Goal: Task Accomplishment & Management: Use online tool/utility

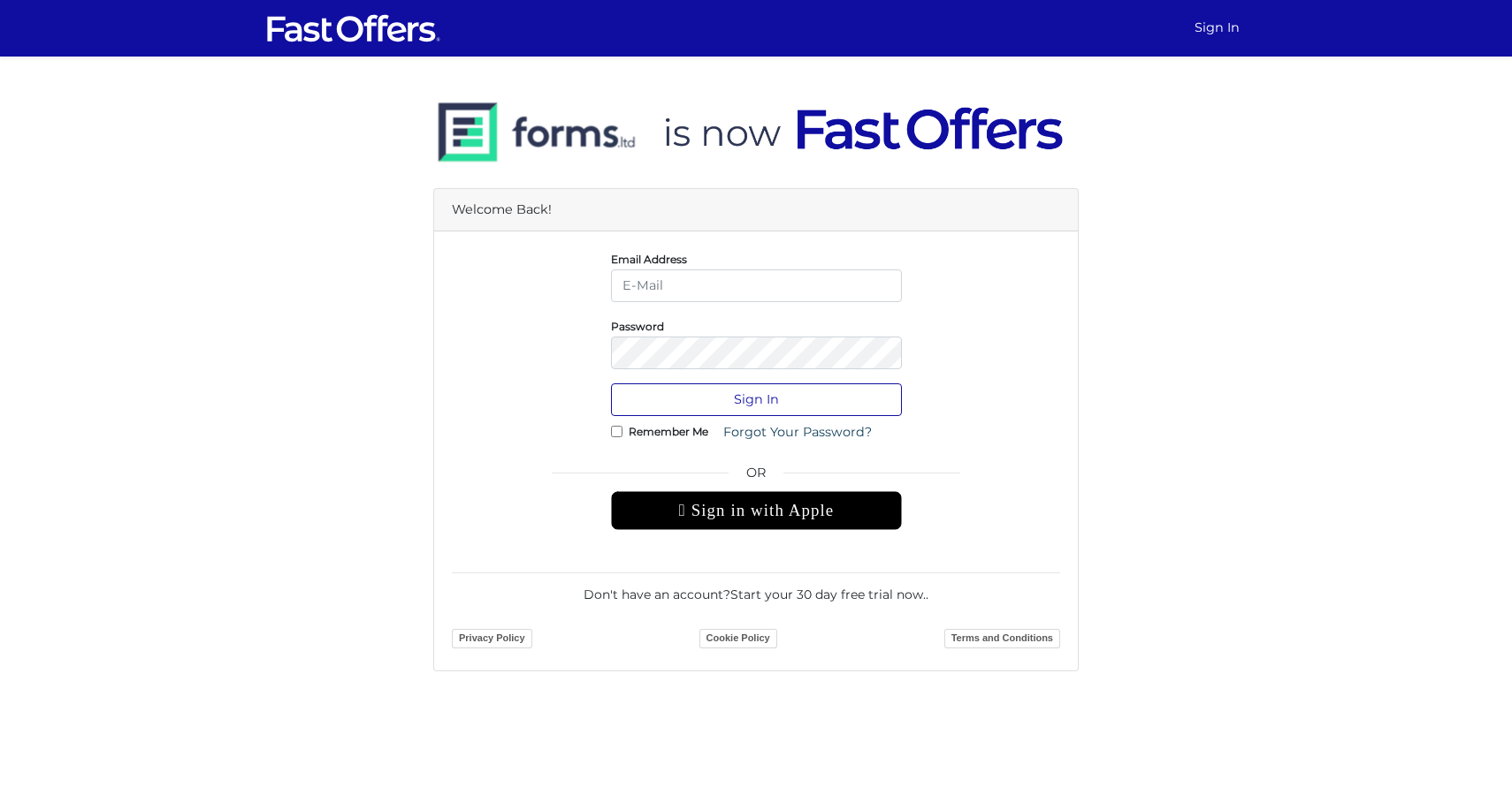
type input "cbreal@royallepage.ca"
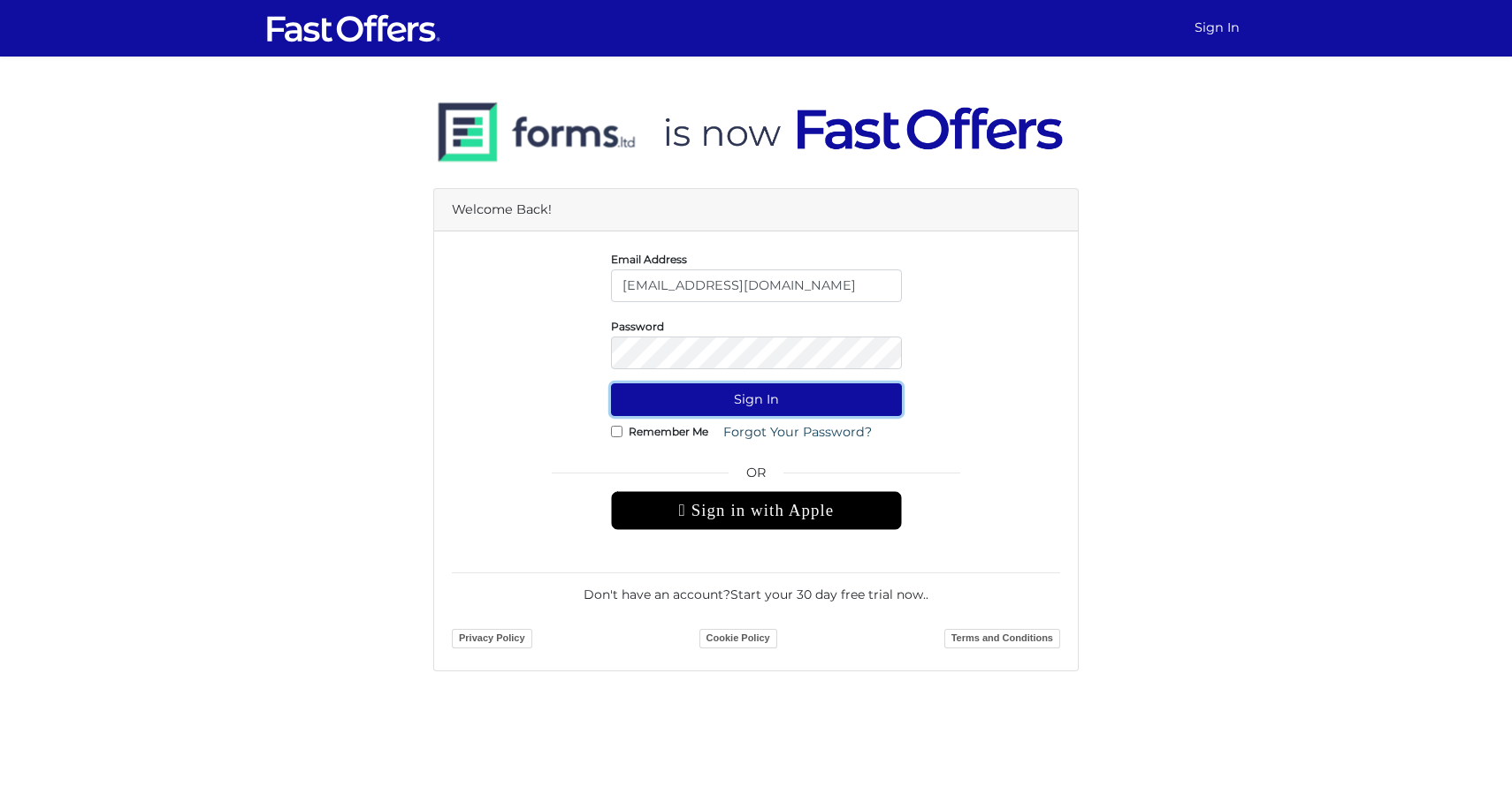
click at [751, 406] on button "Sign In" at bounding box center [756, 400] width 290 height 33
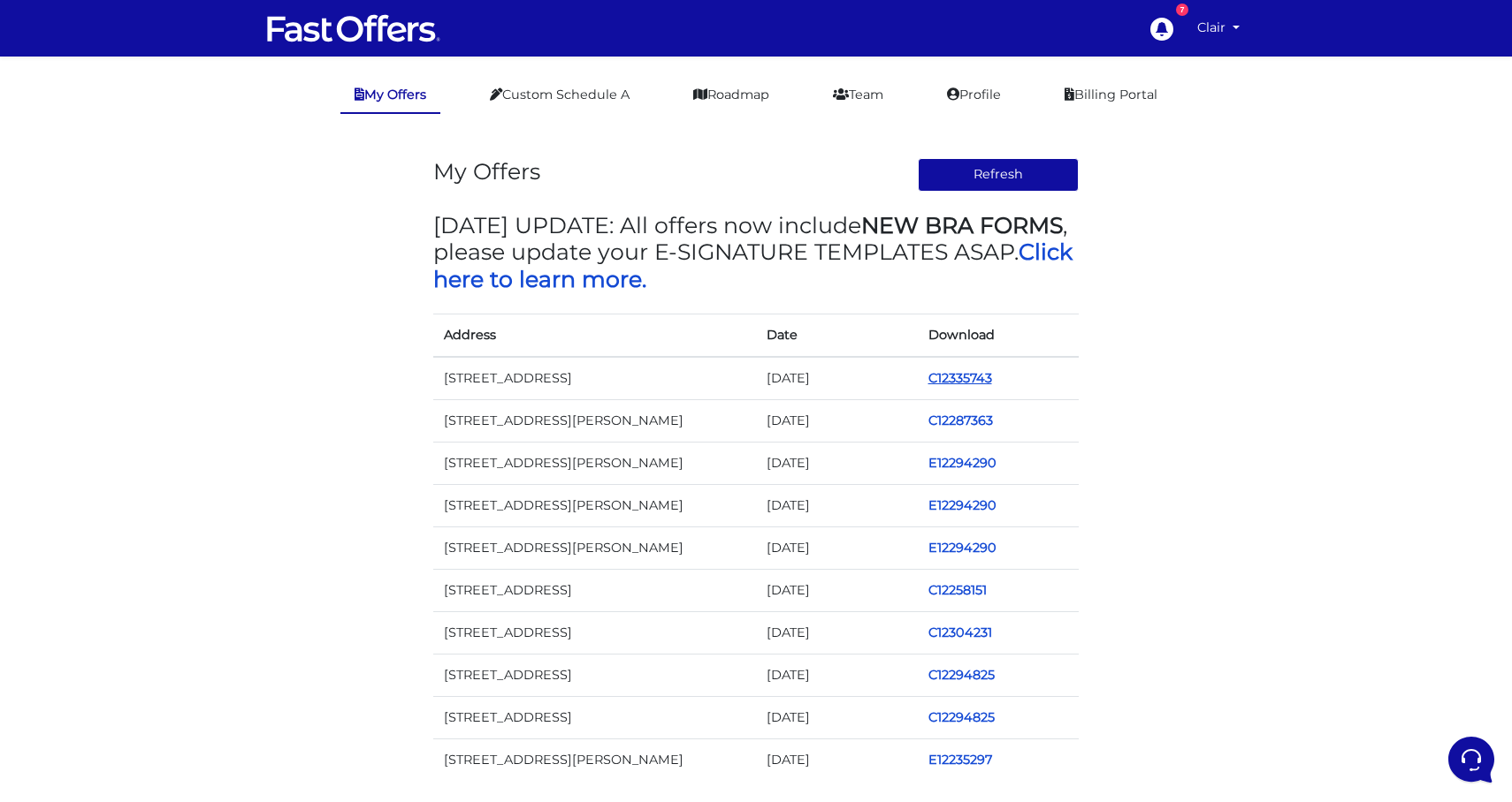
click at [940, 382] on link "C12335743" at bounding box center [960, 378] width 64 height 16
